Goal: Task Accomplishment & Management: Use online tool/utility

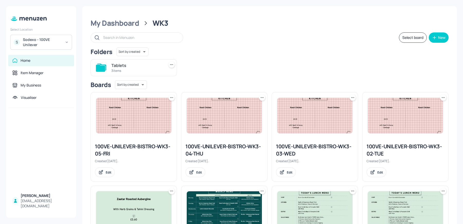
click at [33, 41] on div "Sodexo - 100VE Unilever" at bounding box center [42, 42] width 39 height 10
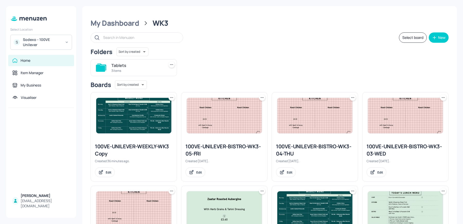
click at [43, 46] on div "Sodexo - 100VE Unilever" at bounding box center [42, 42] width 39 height 10
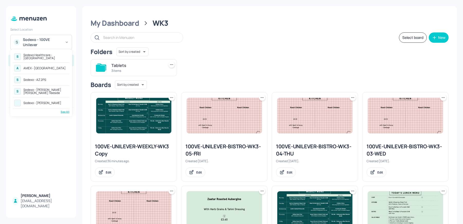
click at [66, 110] on div "See All" at bounding box center [41, 112] width 57 height 4
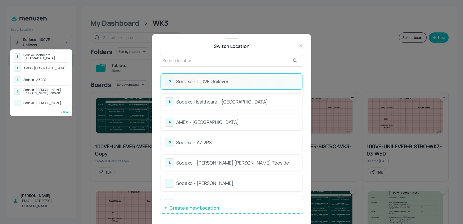
click at [204, 68] on div at bounding box center [231, 112] width 463 height 224
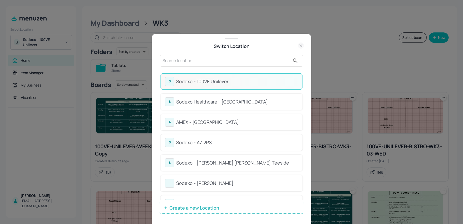
click at [198, 64] on div "S Sodexo Healthcare - [GEOGRAPHIC_DATA] A AMEX - [GEOGRAPHIC_DATA] - AZ 2PS S S…" at bounding box center [231, 112] width 463 height 224
click at [198, 64] on input "text" at bounding box center [226, 61] width 128 height 8
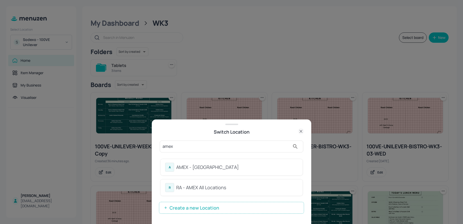
type input "amex"
click at [191, 188] on div "RA - AMEX All Locations" at bounding box center [237, 187] width 122 height 7
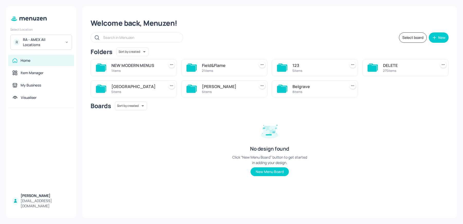
click at [204, 88] on div "[PERSON_NAME]" at bounding box center [227, 86] width 51 height 6
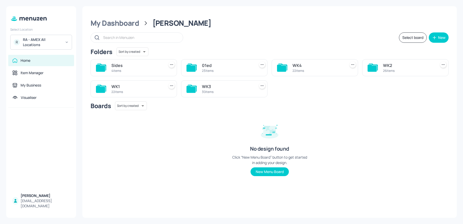
click at [294, 68] on div "22 items" at bounding box center [317, 70] width 51 height 4
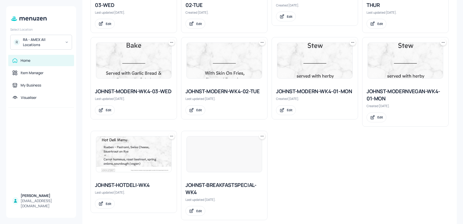
scroll to position [483, 0]
click at [223, 65] on img at bounding box center [224, 60] width 75 height 35
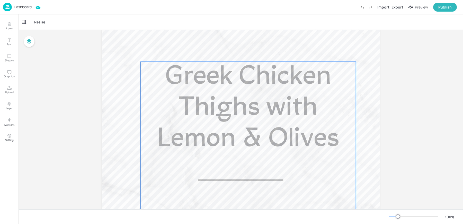
scroll to position [132, 0]
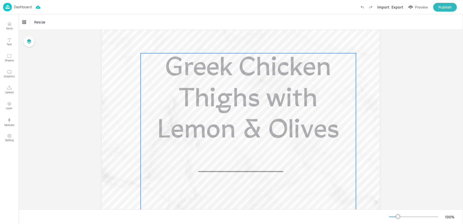
click at [250, 125] on span "Greek Chicken Thighs with Lemon & Olives" at bounding box center [248, 100] width 182 height 89
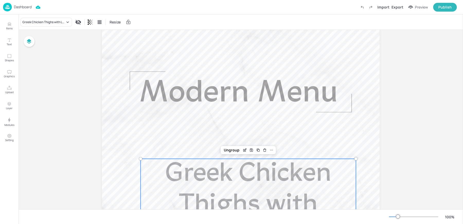
scroll to position [0, 0]
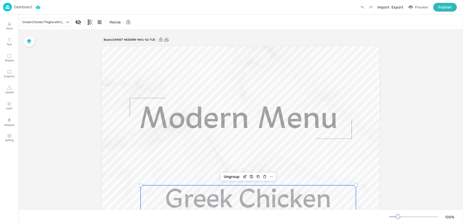
click at [165, 39] on icon at bounding box center [166, 39] width 5 height 5
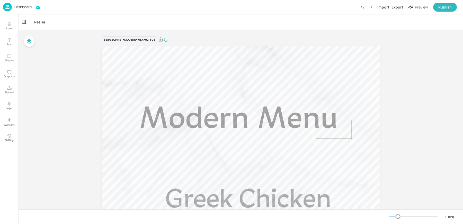
click at [141, 15] on div "Resize" at bounding box center [241, 21] width 444 height 15
click at [10, 6] on img at bounding box center [7, 7] width 9 height 8
